Goal: Information Seeking & Learning: Learn about a topic

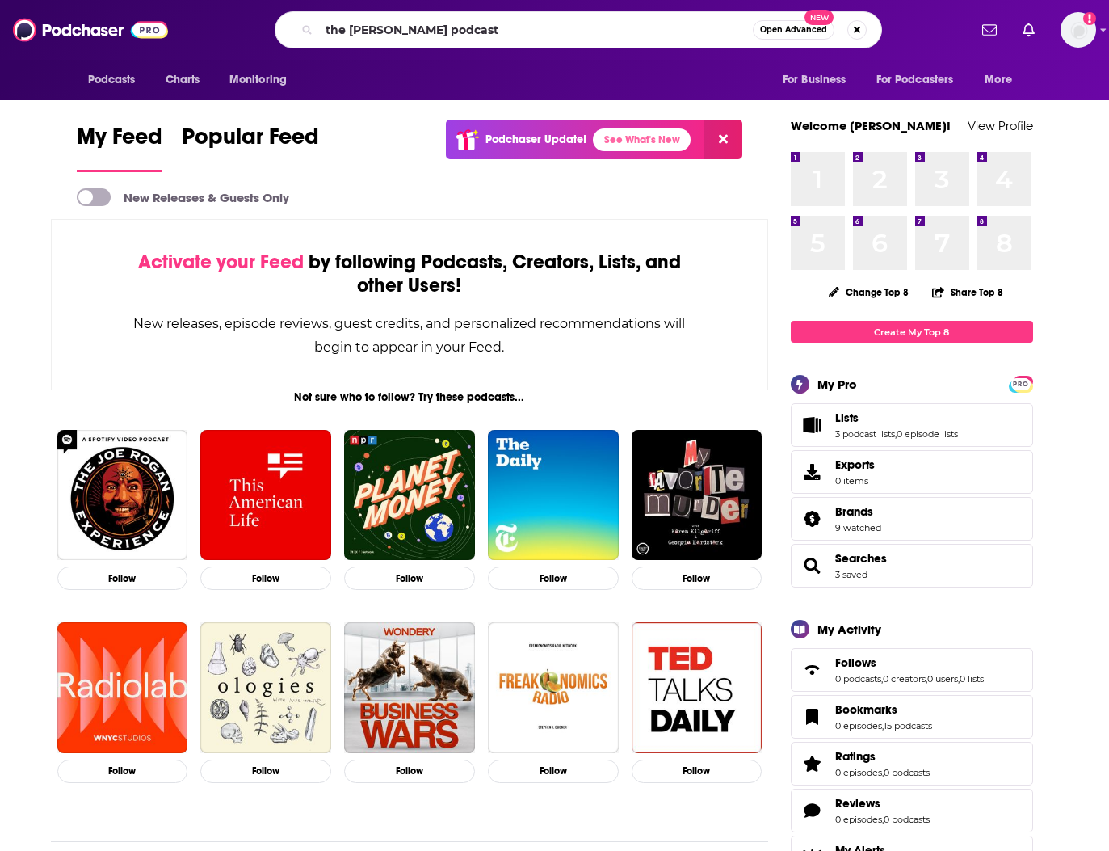
type input "the [PERSON_NAME] podcast"
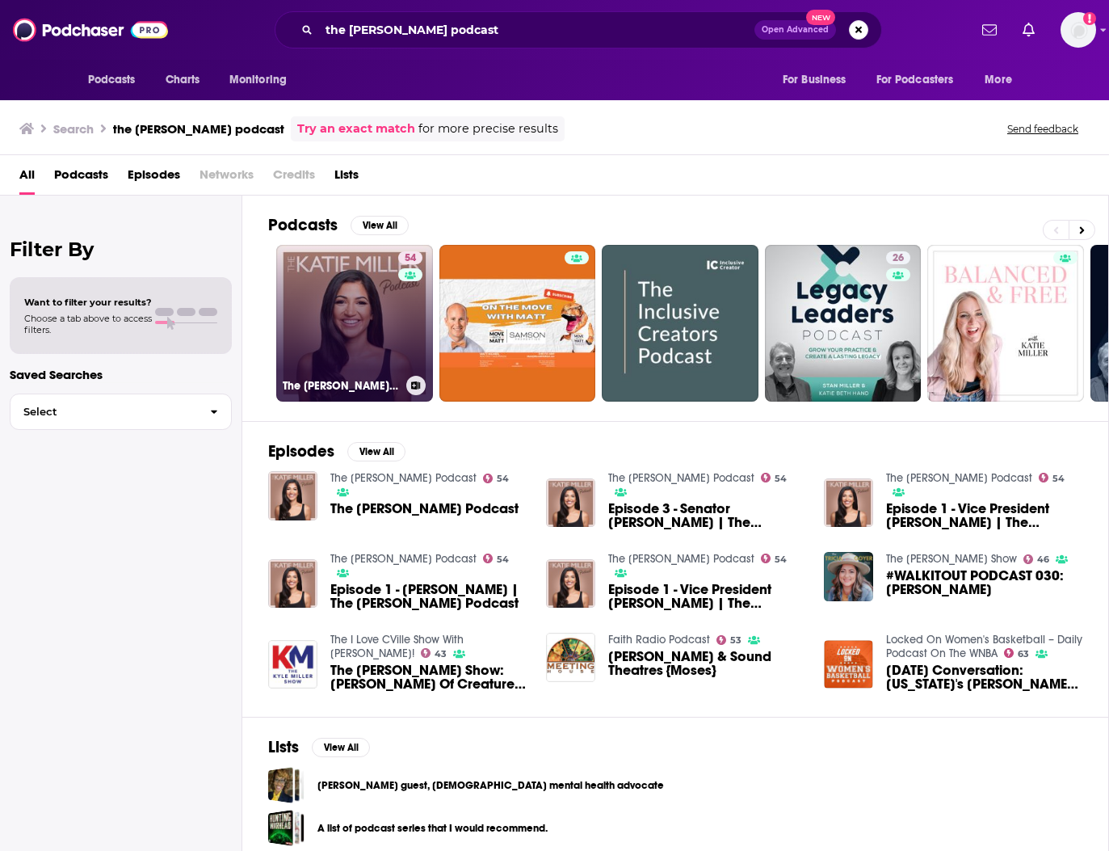
click at [326, 347] on link "54 The [PERSON_NAME] Podcast" at bounding box center [354, 323] width 157 height 157
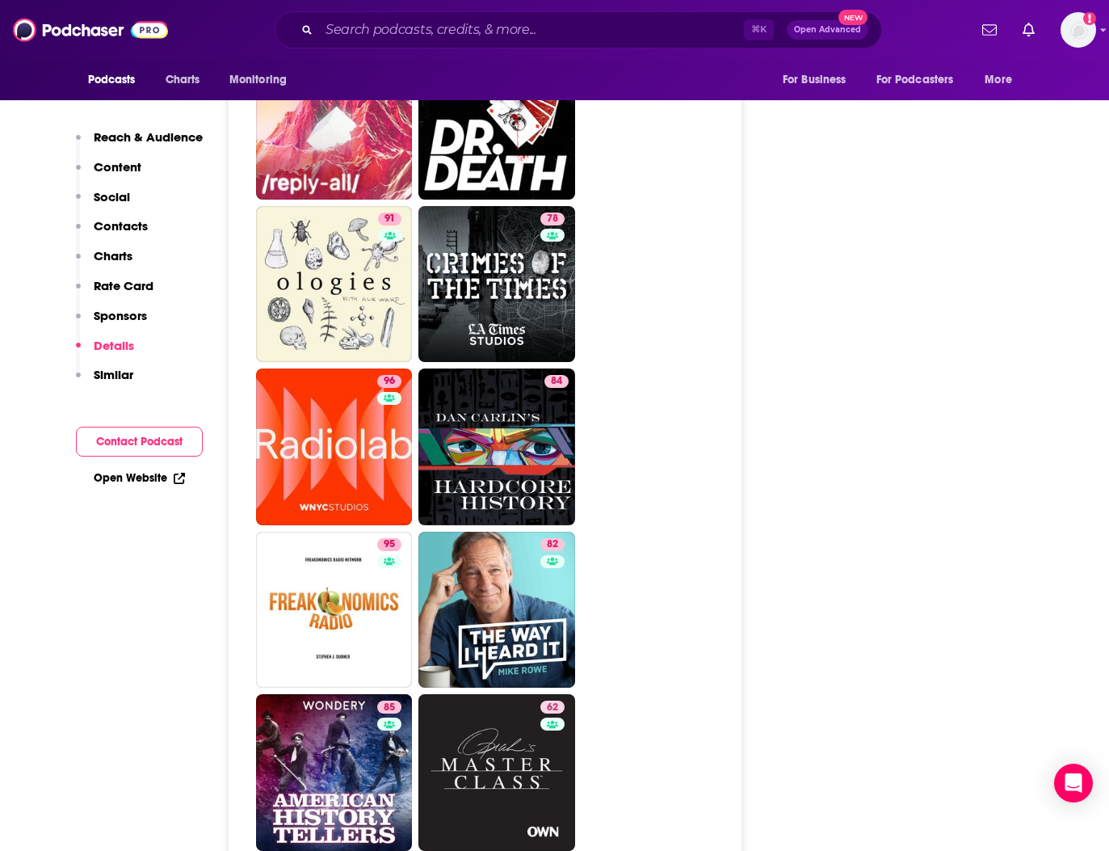
scroll to position [2848, 0]
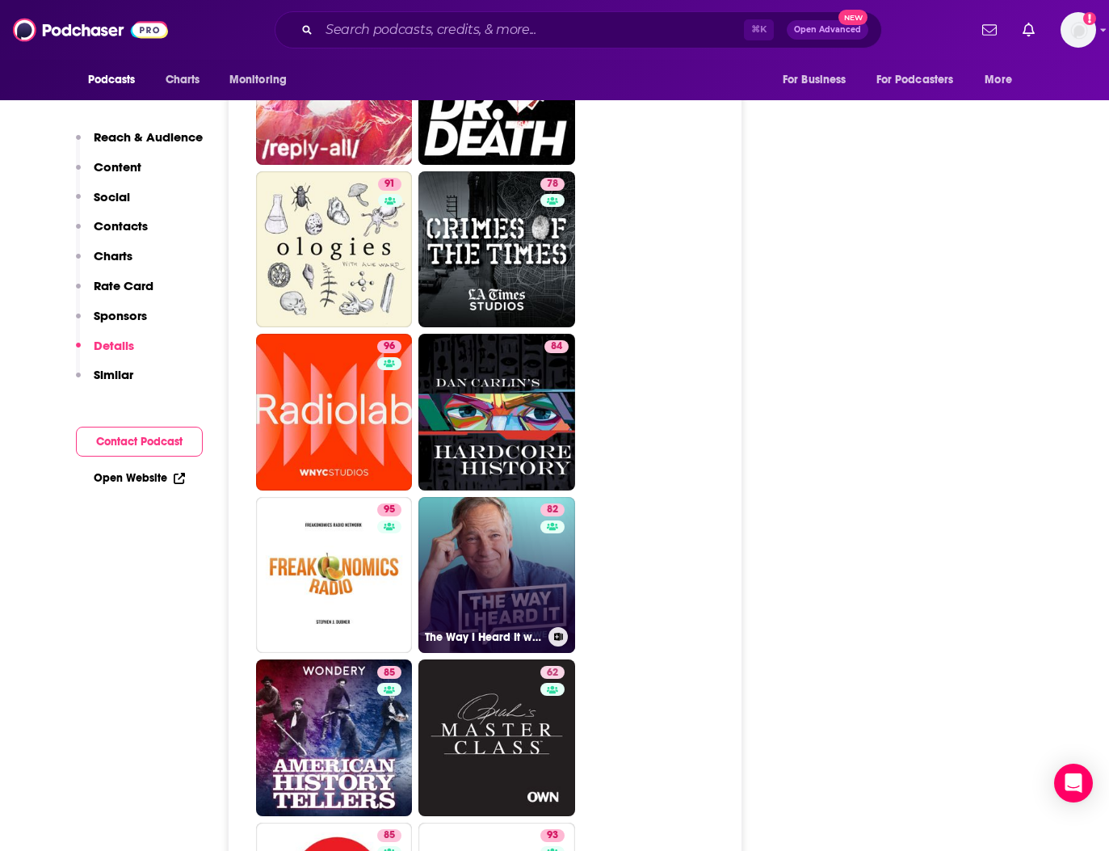
click at [517, 589] on link "82 The Way I Heard It with Mike Rowe" at bounding box center [496, 575] width 157 height 157
type input "https://www.podchaser.com/podcasts/the-way-i-heard-it-with-mike-r-82380"
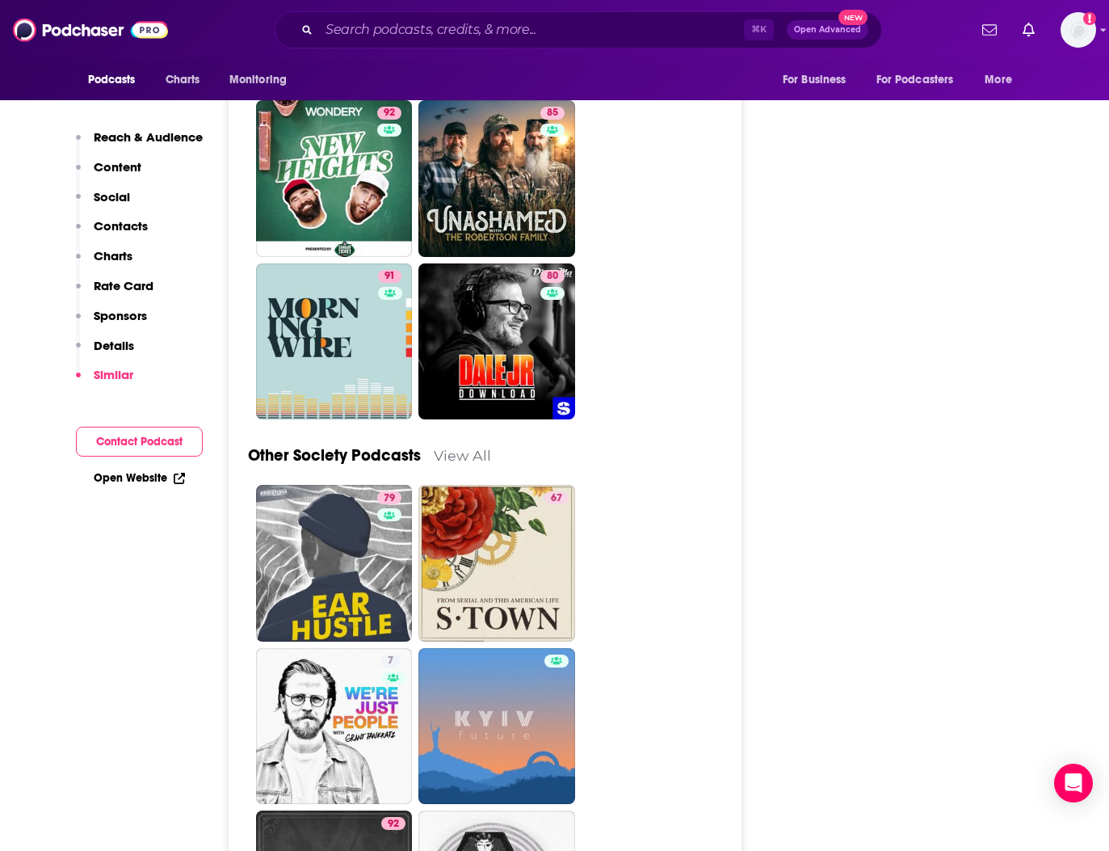
scroll to position [5154, 0]
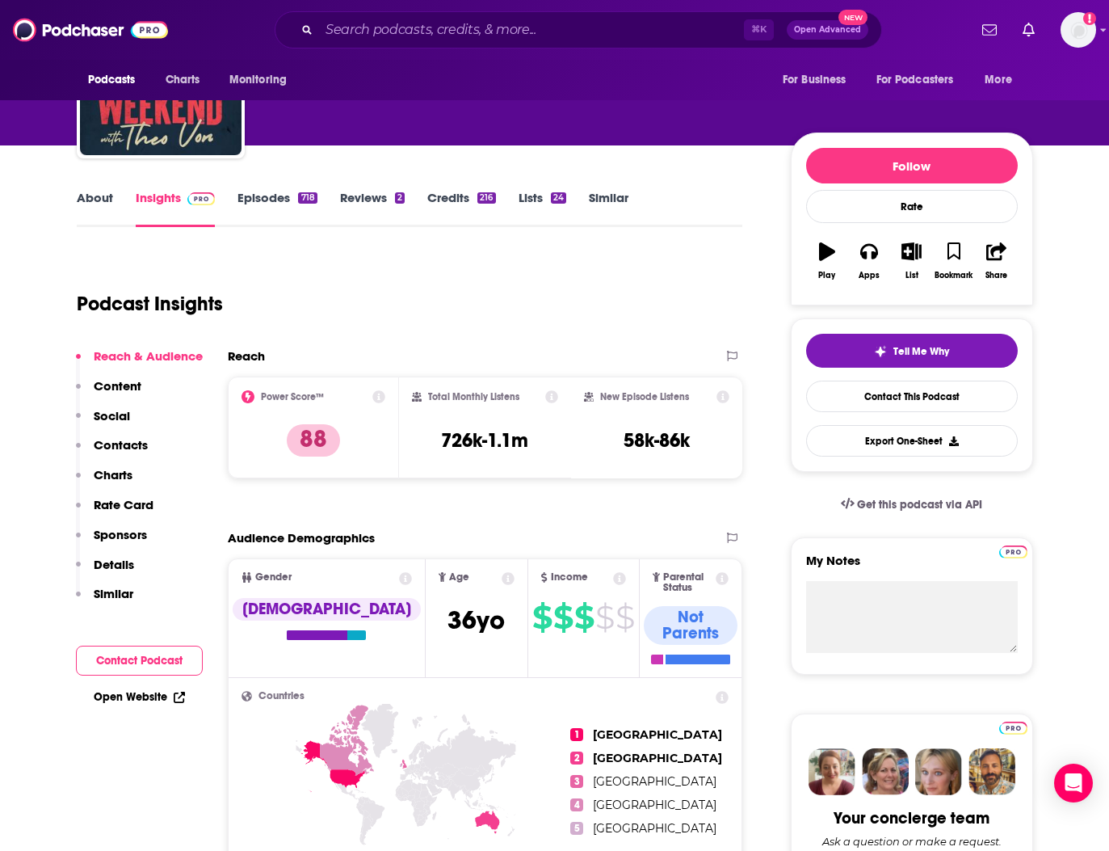
scroll to position [6, 0]
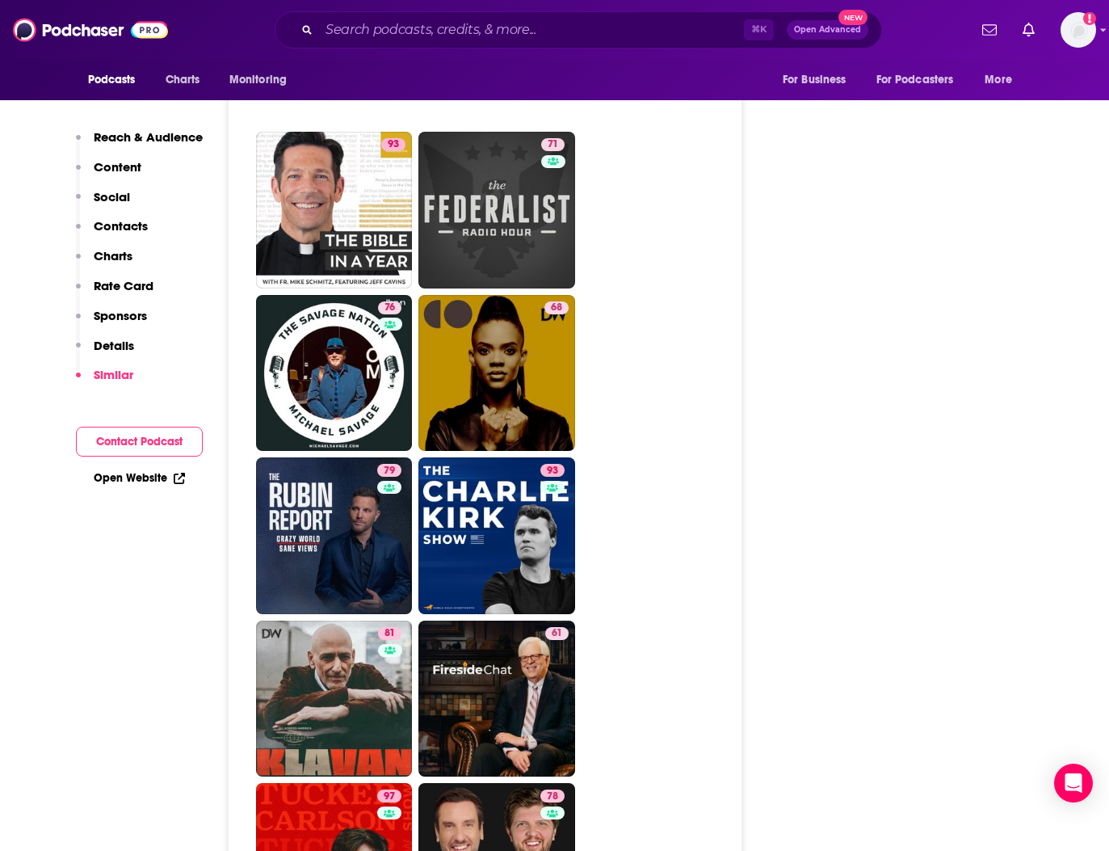
scroll to position [4999, 0]
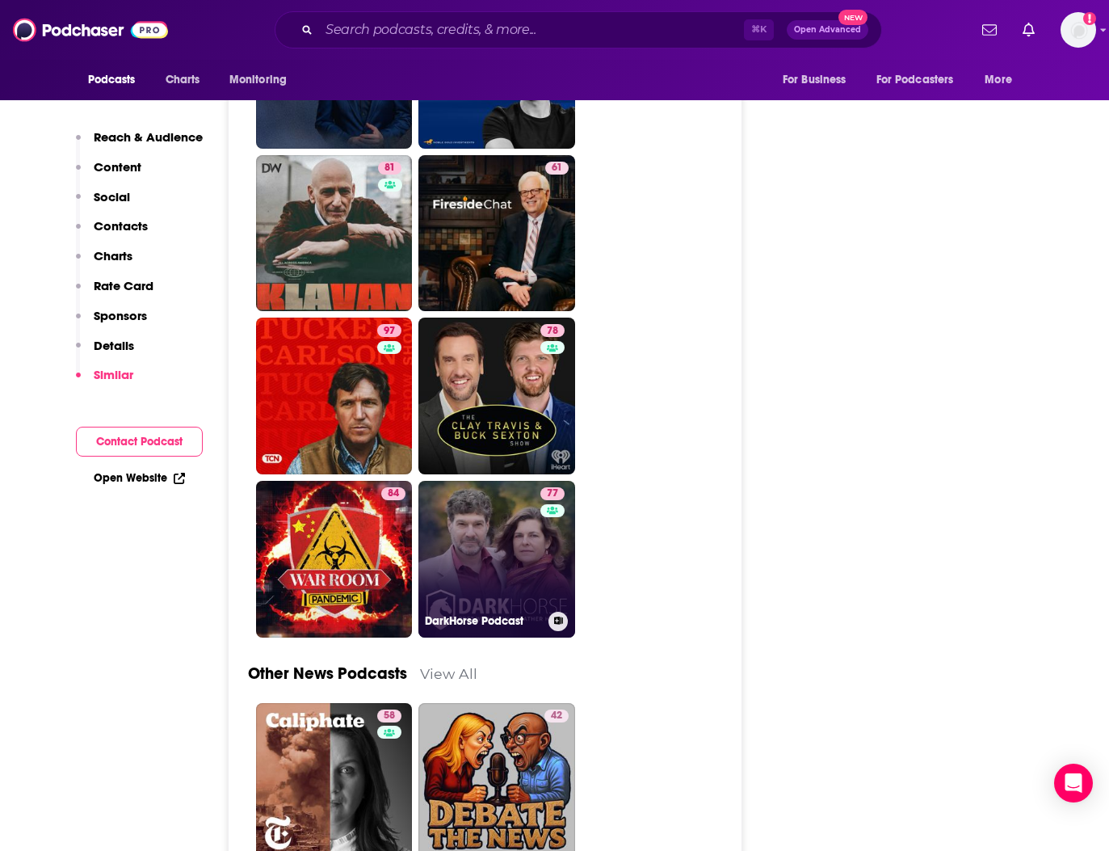
click at [483, 481] on link "77 DarkHorse Podcast" at bounding box center [496, 559] width 157 height 157
type input "https://www.podchaser.com/podcasts/darkhorse-podcast-891627"
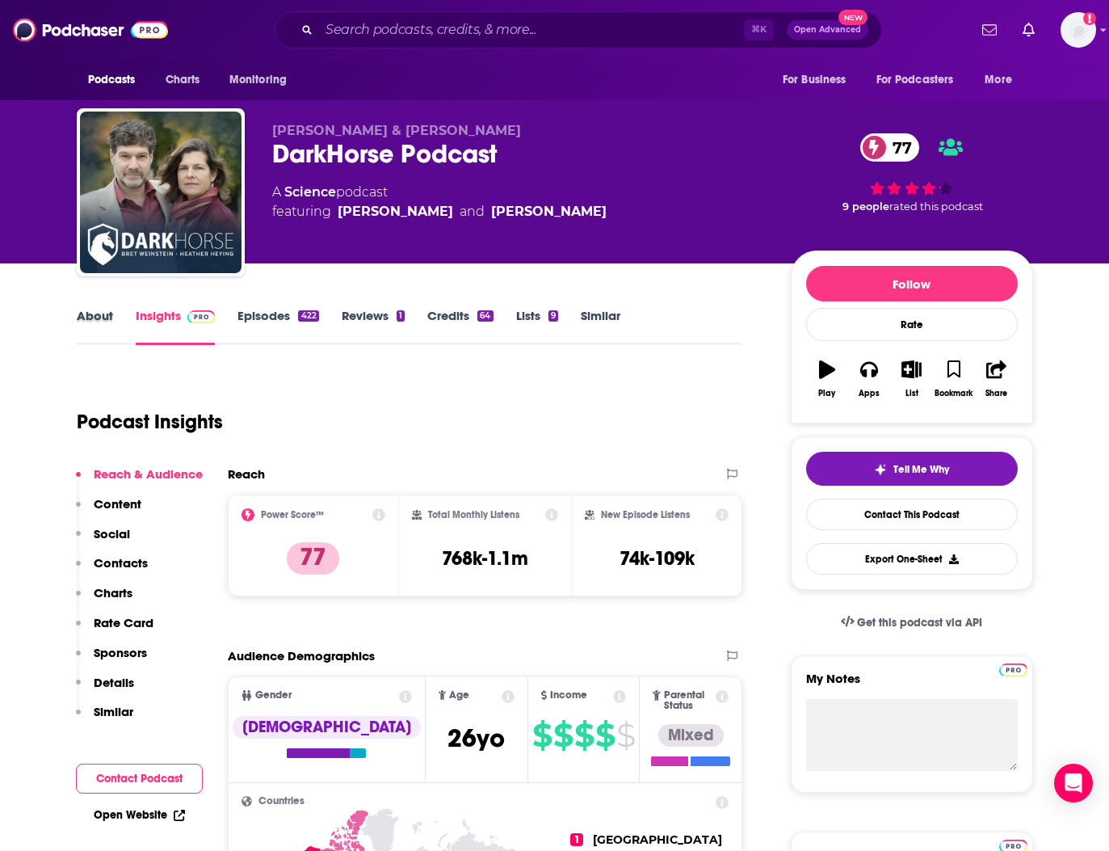
click at [117, 312] on div "About" at bounding box center [106, 326] width 59 height 37
click at [98, 317] on link "About" at bounding box center [95, 326] width 36 height 37
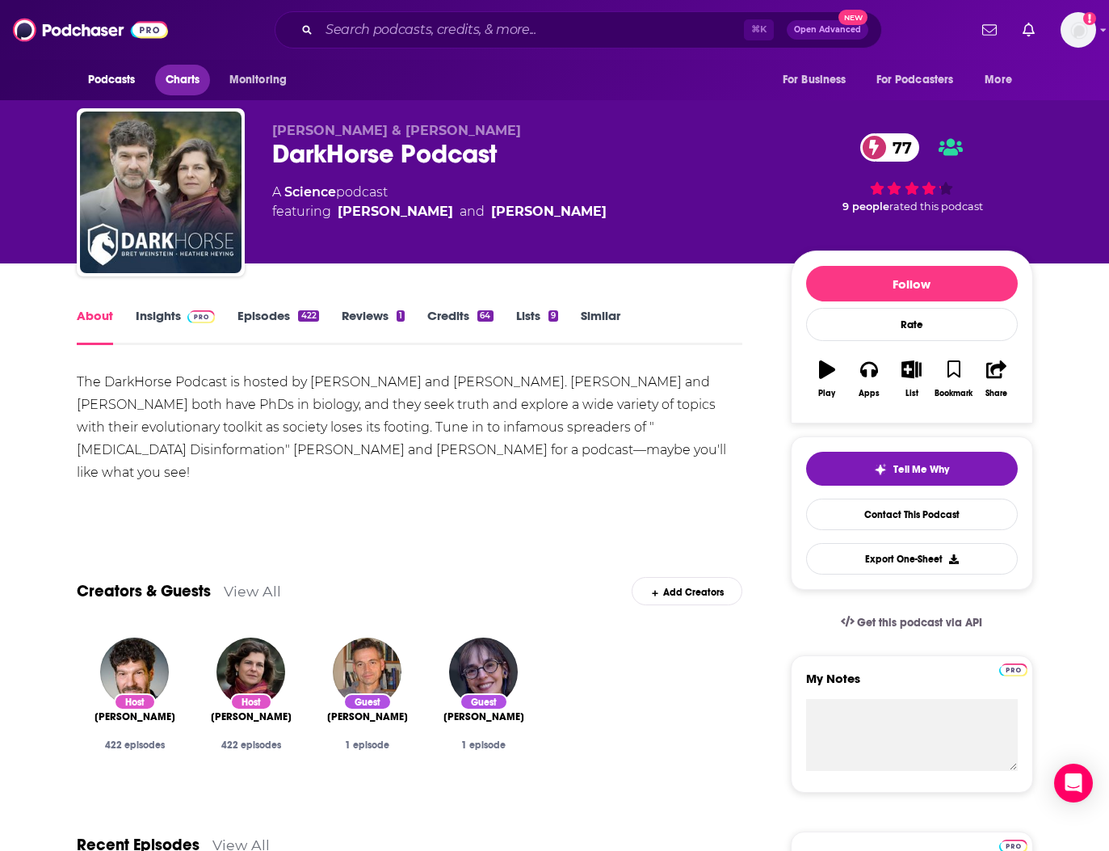
click at [189, 78] on span "Charts" at bounding box center [183, 80] width 35 height 23
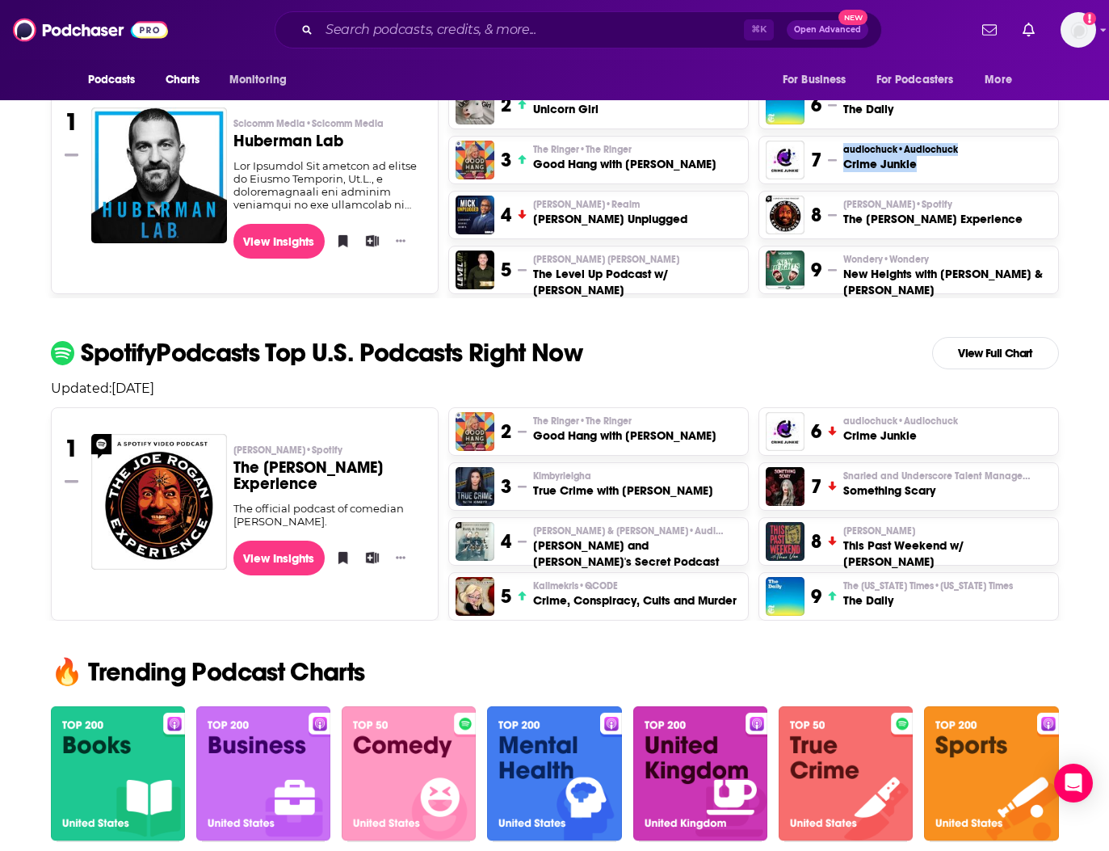
scroll to position [564, 0]
